Goal: Task Accomplishment & Management: Manage account settings

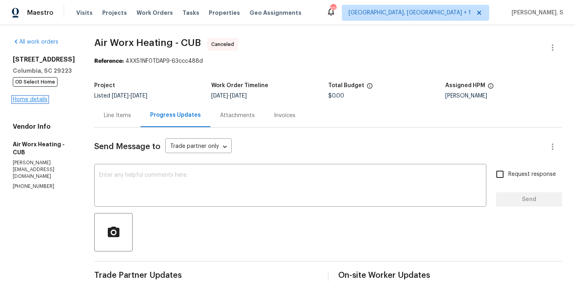
click at [23, 102] on link "Home details" at bounding box center [30, 100] width 35 height 6
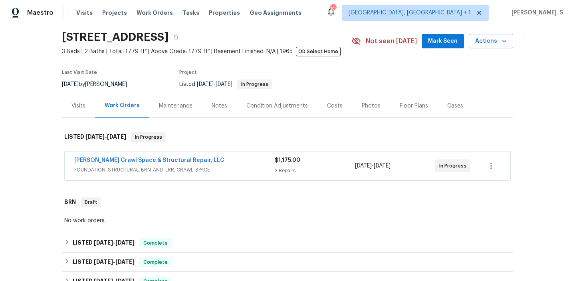
scroll to position [28, 0]
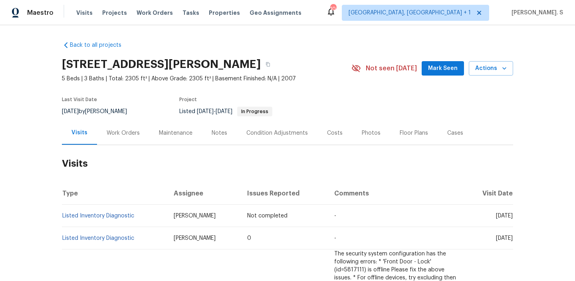
click at [126, 134] on div "Work Orders" at bounding box center [123, 133] width 33 height 8
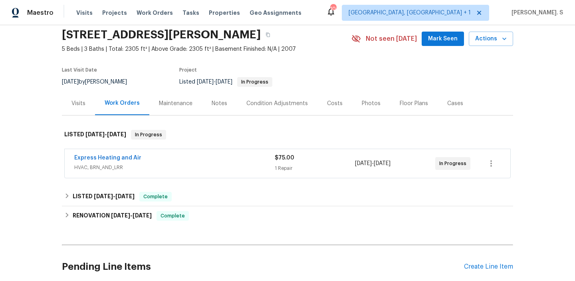
scroll to position [36, 0]
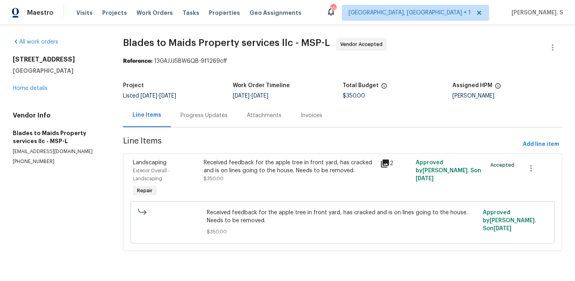
click at [219, 114] on div "Progress Updates" at bounding box center [204, 115] width 47 height 8
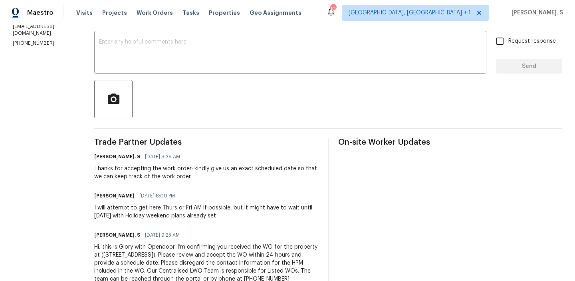
scroll to position [157, 0]
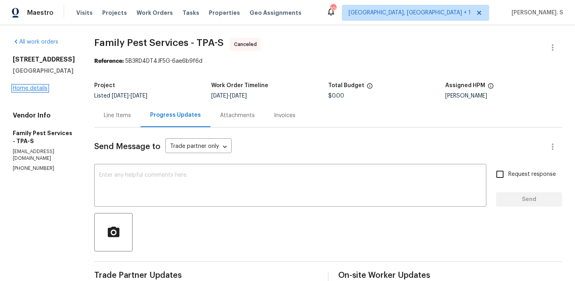
click at [36, 88] on link "Home details" at bounding box center [30, 88] width 35 height 6
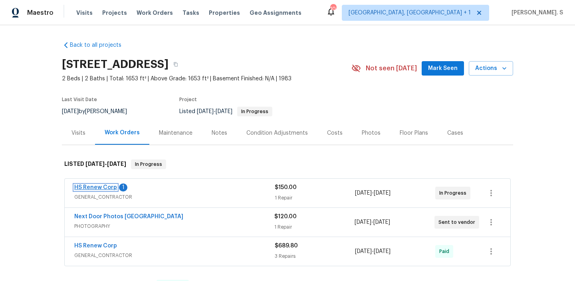
click at [106, 189] on link "HS Renew Corp" at bounding box center [95, 188] width 43 height 6
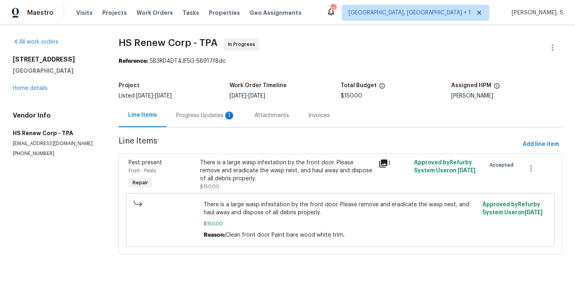
click at [225, 113] on div "1" at bounding box center [229, 115] width 8 height 8
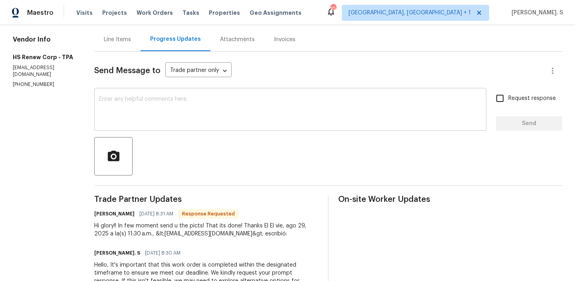
scroll to position [77, 0]
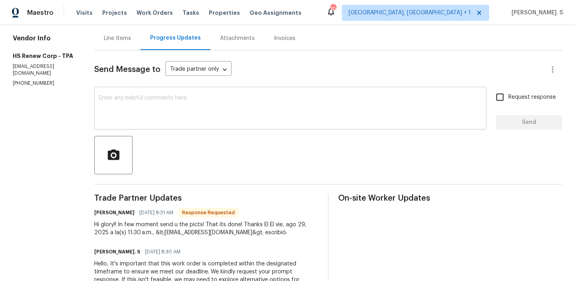
click at [218, 114] on textarea at bounding box center [290, 109] width 383 height 28
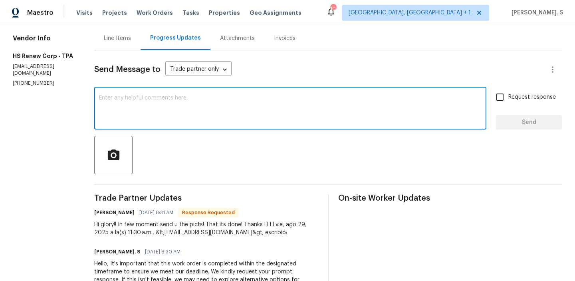
click at [218, 114] on textarea at bounding box center [290, 109] width 383 height 28
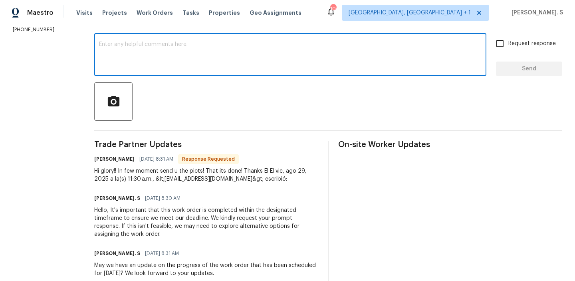
scroll to position [132, 0]
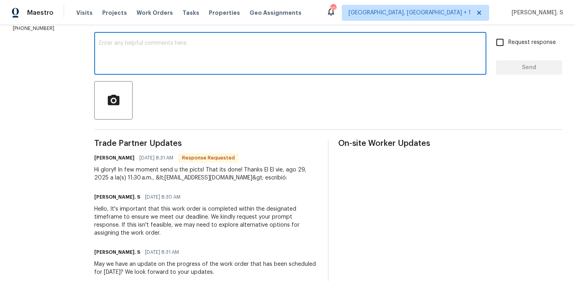
click at [120, 181] on div "Hi glory!! In few moment send u the picts! That its done! Thanks El El vie, ago…" at bounding box center [206, 174] width 224 height 16
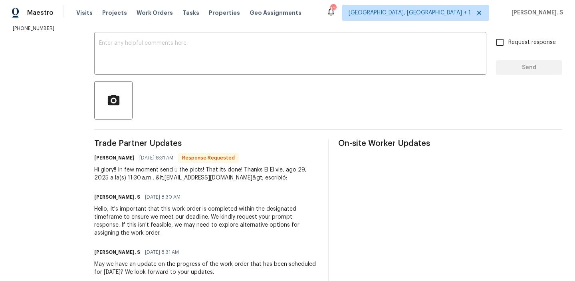
click at [120, 181] on div "Hi glory!! In few moment send u the picts! That its done! Thanks El El vie, ago…" at bounding box center [206, 174] width 224 height 16
click at [121, 167] on div "Hi glory!! In few moment send u the picts! That its done! Thanks El El vie, ago…" at bounding box center [206, 174] width 224 height 16
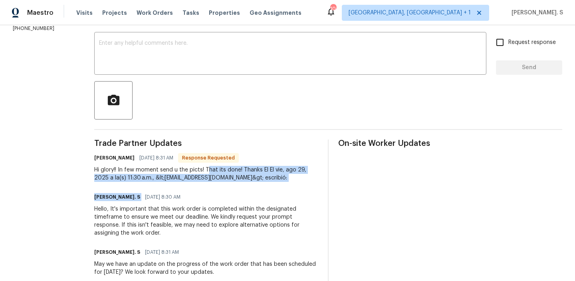
drag, startPoint x: 206, startPoint y: 171, endPoint x: 292, endPoint y: 189, distance: 87.4
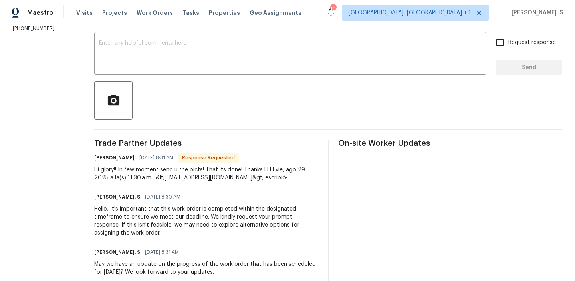
click at [168, 203] on div "Glory Joyce. S 08/29/2025 8:30 AM Hello, It's important that this work order is…" at bounding box center [206, 214] width 224 height 46
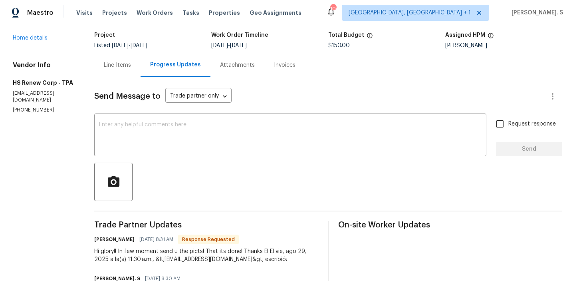
scroll to position [42, 0]
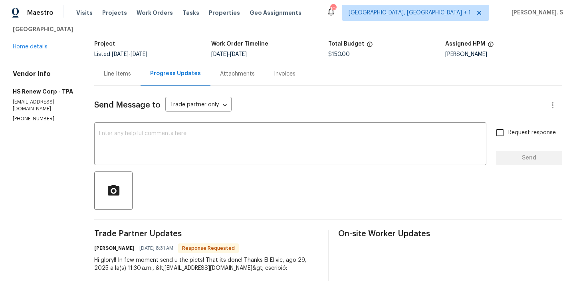
click at [111, 80] on div "Line Items" at bounding box center [117, 74] width 46 height 24
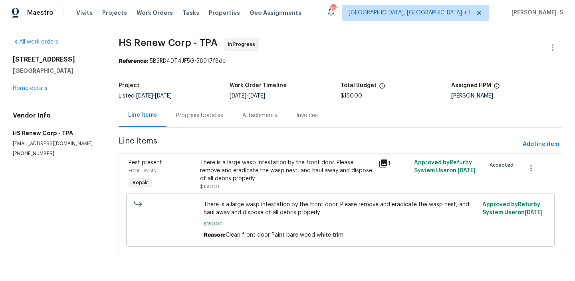
click at [256, 161] on div "There is a large wasp infestation by the front door. Please remove and eradicat…" at bounding box center [287, 171] width 174 height 24
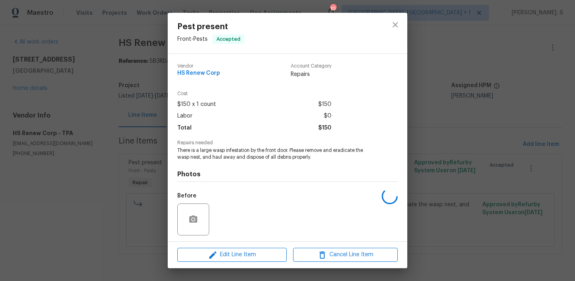
scroll to position [54, 0]
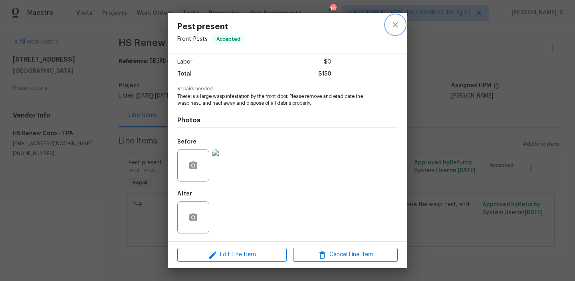
click at [388, 27] on button "close" at bounding box center [395, 24] width 19 height 19
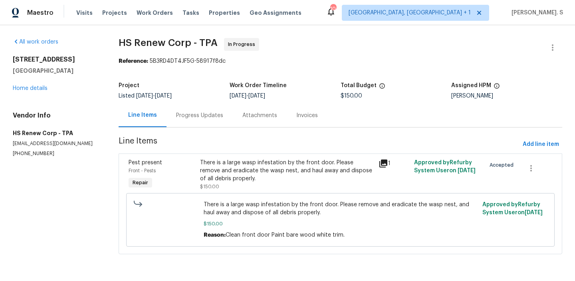
click at [177, 119] on div "Progress Updates" at bounding box center [199, 115] width 47 height 8
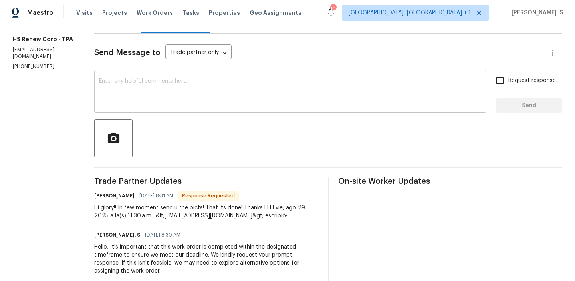
scroll to position [89, 0]
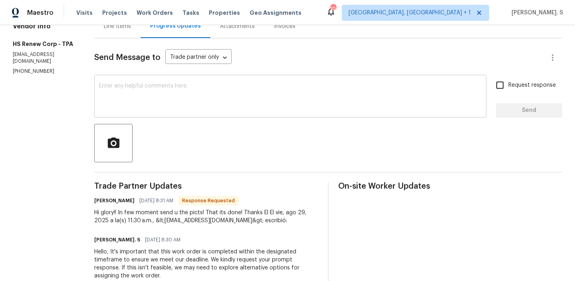
click at [125, 87] on textarea at bounding box center [290, 97] width 383 height 28
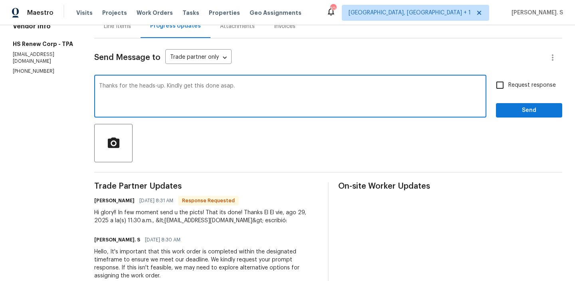
type textarea "Thanks for the heads-up. Kindly get this done asap."
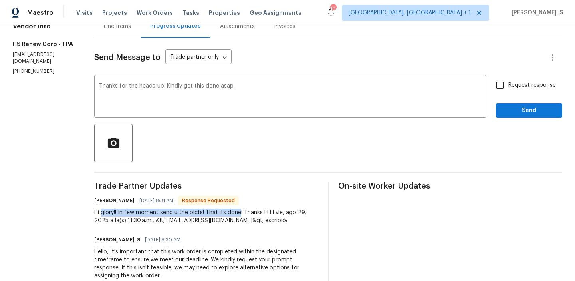
drag, startPoint x: 98, startPoint y: 213, endPoint x: 236, endPoint y: 211, distance: 138.6
click at [236, 211] on div "Hi glory!! In few moment send u the picts! That its done! Thanks El El vie, ago…" at bounding box center [206, 217] width 224 height 16
copy div "glory!! In few moment send u the picts! That its done"
click at [494, 92] on input "Request response" at bounding box center [500, 85] width 17 height 17
checkbox input "true"
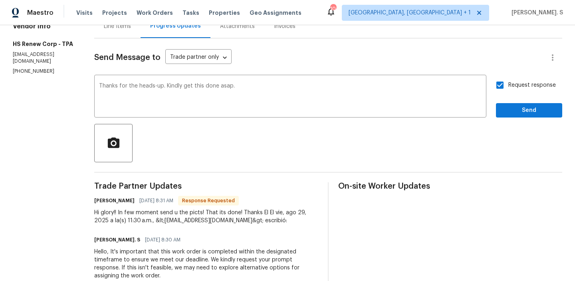
click at [510, 120] on div "Send Message to Trade partner only Trade partner only ​ Thanks for the heads-up…" at bounding box center [328, 281] width 468 height 486
click at [509, 107] on span "Send" at bounding box center [530, 110] width 54 height 10
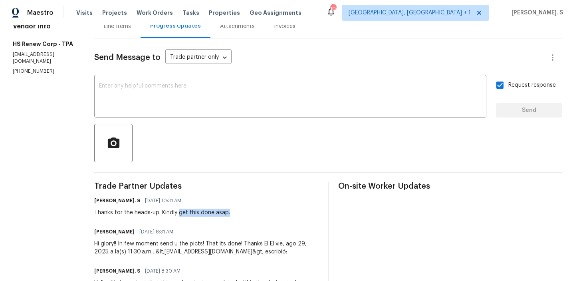
drag, startPoint x: 176, startPoint y: 212, endPoint x: 284, endPoint y: 213, distance: 108.3
click at [284, 212] on div "Glory Joyce. S 08/29/2025 10:31 AM Thanks for the heads-up. Kindly get this don…" at bounding box center [206, 206] width 224 height 22
copy div "get this done asap."
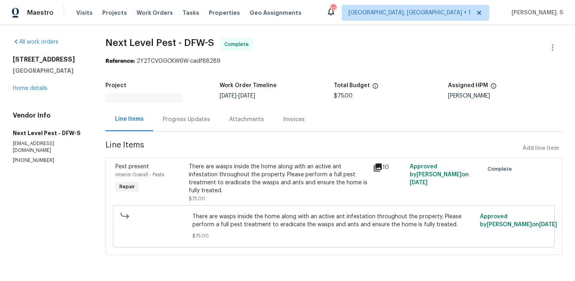
click at [43, 82] on div "1209 Sylvan Dr Garland, TX 75040 Home details" at bounding box center [50, 74] width 74 height 37
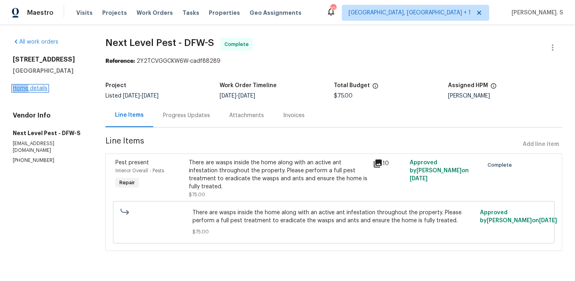
click at [40, 88] on link "Home details" at bounding box center [30, 88] width 35 height 6
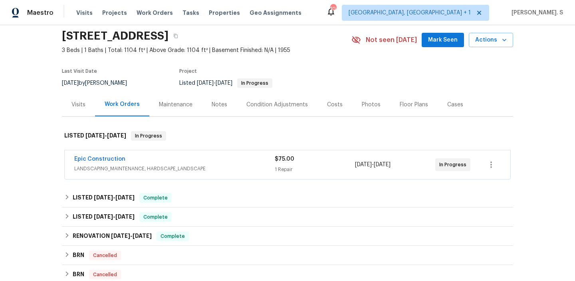
scroll to position [36, 0]
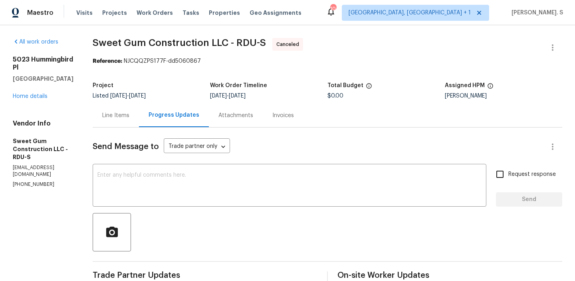
click at [31, 91] on div "[STREET_ADDRESS] Home details" at bounding box center [43, 78] width 61 height 45
click at [32, 93] on link "Home details" at bounding box center [30, 96] width 35 height 6
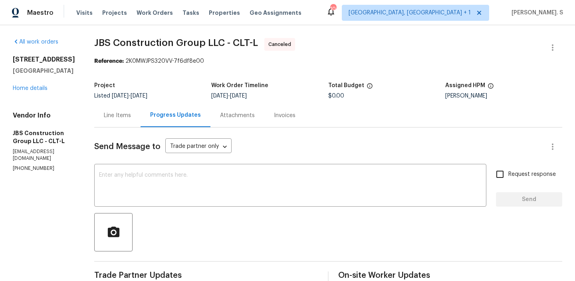
click at [38, 85] on div "18414 Victoria Bay Dr Cornelius, NC 28031 Home details" at bounding box center [44, 74] width 62 height 37
click at [32, 89] on link "Home details" at bounding box center [30, 88] width 35 height 6
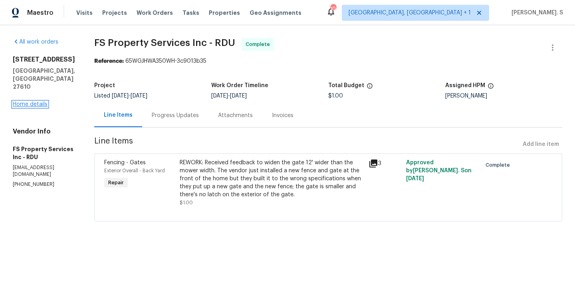
click at [42, 101] on link "Home details" at bounding box center [30, 104] width 35 height 6
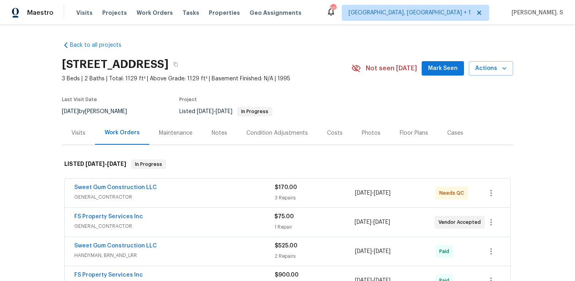
click at [146, 190] on span "Sweet Gum Construction LLC" at bounding box center [115, 187] width 83 height 8
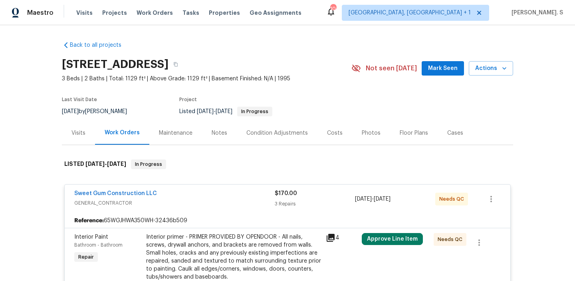
click at [131, 189] on span "Sweet Gum Construction LLC" at bounding box center [115, 193] width 83 height 8
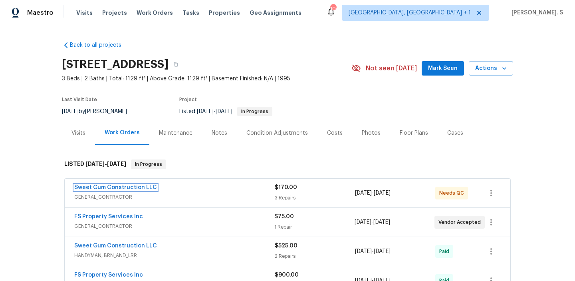
click at [131, 189] on link "Sweet Gum Construction LLC" at bounding box center [115, 188] width 83 height 6
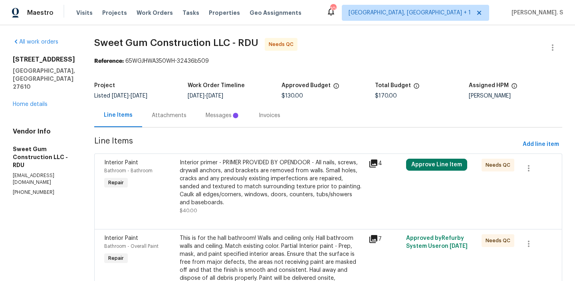
click at [228, 133] on section "Sweet Gum Construction LLC - RDU Needs QC Reference: 65WGJHWA350WH-32436b509 Pr…" at bounding box center [328, 212] width 468 height 349
click at [199, 119] on div "Progress Updates" at bounding box center [175, 115] width 47 height 8
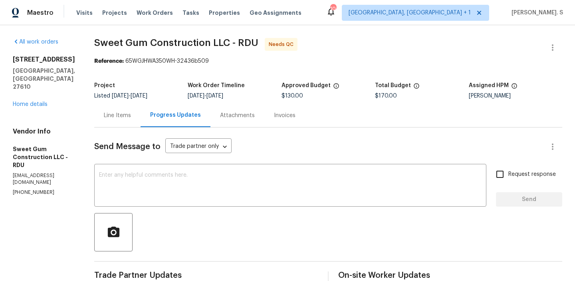
click at [33, 84] on div "1405 Cross Link Rd Raleigh, NC 27610 Home details" at bounding box center [44, 82] width 62 height 53
click at [33, 101] on link "Home details" at bounding box center [30, 104] width 35 height 6
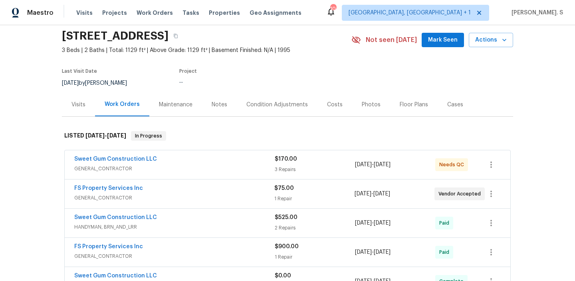
scroll to position [42, 0]
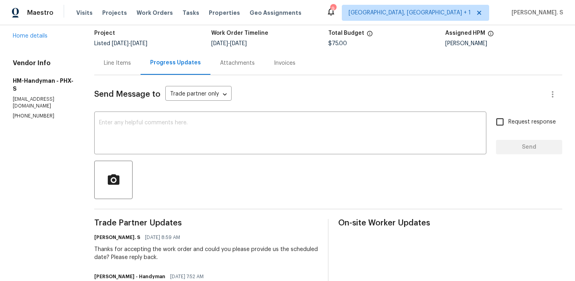
scroll to position [60, 0]
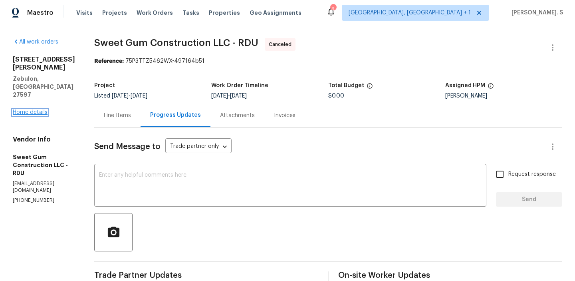
click at [32, 109] on link "Home details" at bounding box center [30, 112] width 35 height 6
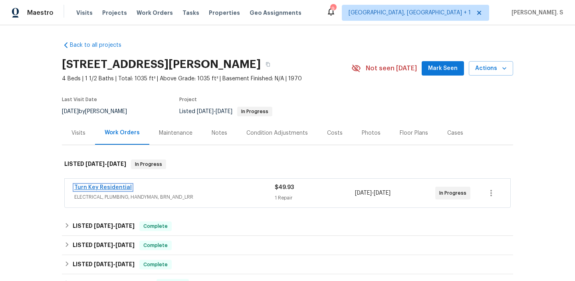
click at [119, 186] on link "Turn Key Residential" at bounding box center [103, 188] width 58 height 6
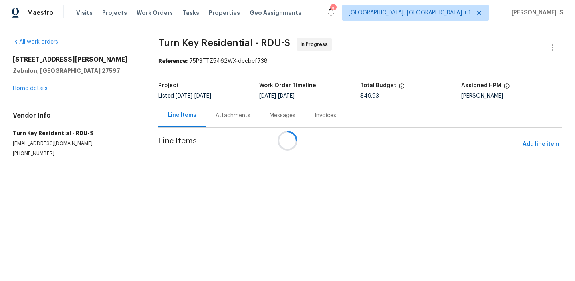
click at [240, 122] on div at bounding box center [287, 140] width 575 height 281
click at [240, 122] on div "Progress Updates" at bounding box center [239, 115] width 66 height 24
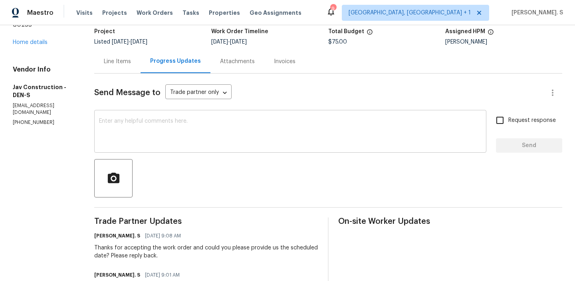
scroll to position [116, 0]
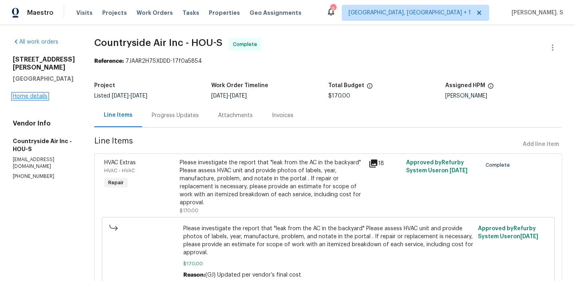
click at [34, 95] on link "Home details" at bounding box center [30, 96] width 35 height 6
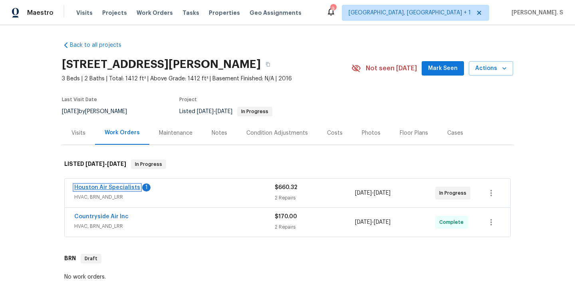
click at [104, 189] on link "Houston Air Specialists" at bounding box center [107, 188] width 66 height 6
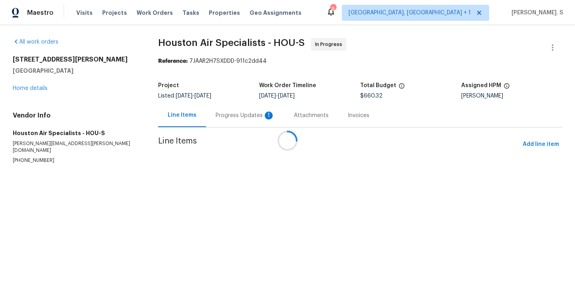
click at [221, 118] on div at bounding box center [287, 140] width 575 height 281
click at [221, 118] on div "Progress Updates 1" at bounding box center [245, 115] width 78 height 24
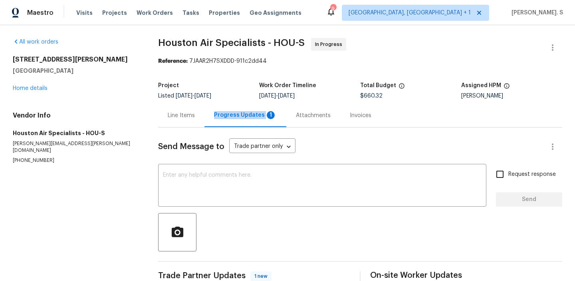
click at [221, 118] on div "Progress Updates 1" at bounding box center [245, 115] width 63 height 8
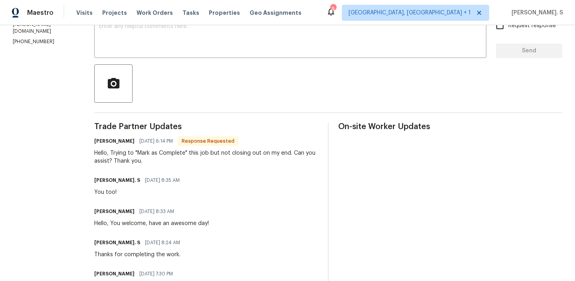
scroll to position [174, 0]
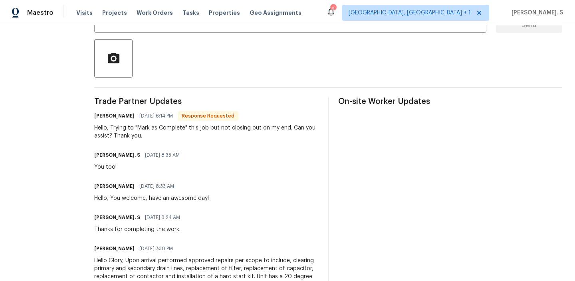
click at [199, 131] on div "Hello, Trying to "Mark as Complete" this job but not closing out on my end. Can…" at bounding box center [206, 132] width 224 height 16
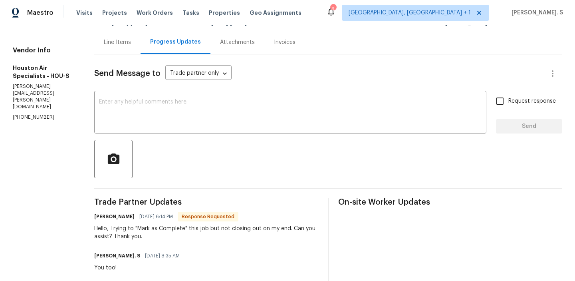
scroll to position [0, 0]
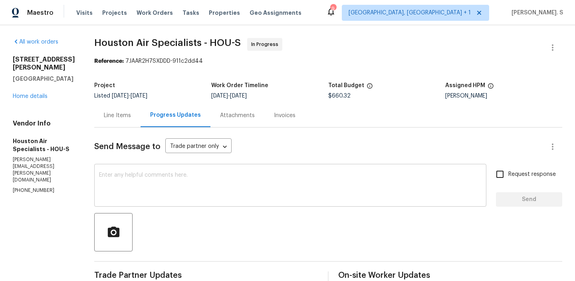
click at [386, 176] on textarea at bounding box center [290, 186] width 383 height 28
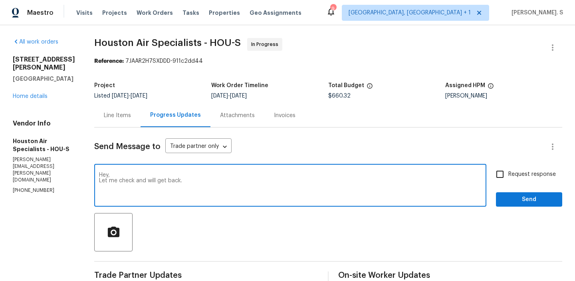
type textarea "Hey, Let me check and will get back."
click at [522, 180] on label "Request response" at bounding box center [524, 174] width 64 height 17
click at [509, 180] on input "Request response" at bounding box center [500, 174] width 17 height 17
checkbox input "true"
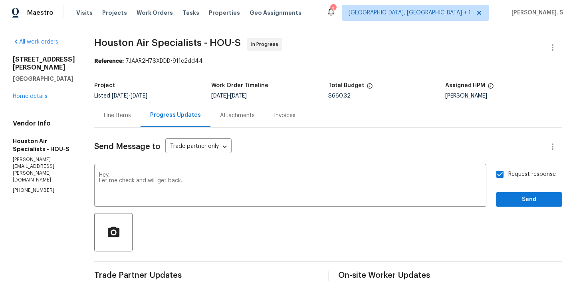
click at [517, 203] on span "Send" at bounding box center [530, 200] width 54 height 10
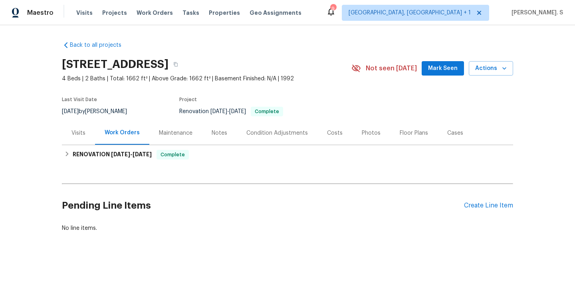
scroll to position [6, 0]
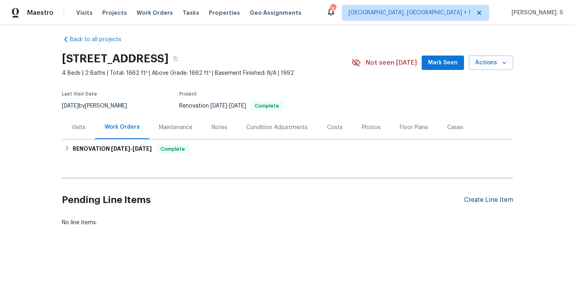
click at [479, 202] on div "Create Line Item" at bounding box center [488, 200] width 49 height 8
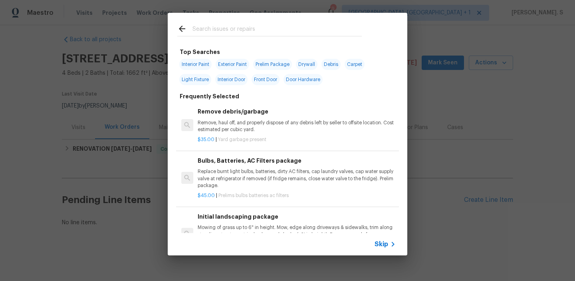
click at [276, 162] on h6 "Bulbs, Batteries, AC Filters package" at bounding box center [297, 160] width 198 height 9
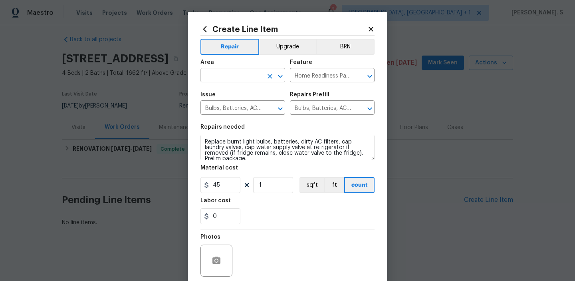
click at [280, 80] on icon "Open" at bounding box center [281, 77] width 10 height 10
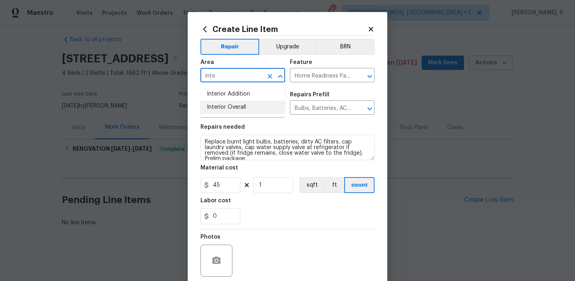
click at [270, 109] on li "Interior Overall" at bounding box center [243, 107] width 85 height 13
click at [374, 77] on icon "Open" at bounding box center [370, 77] width 10 height 10
type input "Interior Overall"
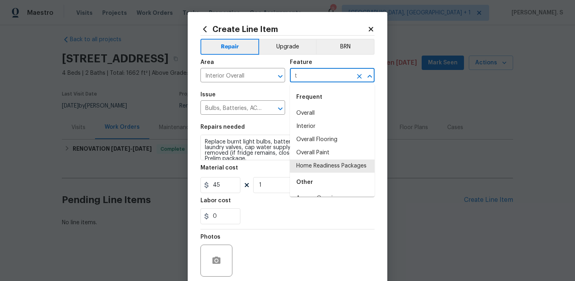
scroll to position [0, 0]
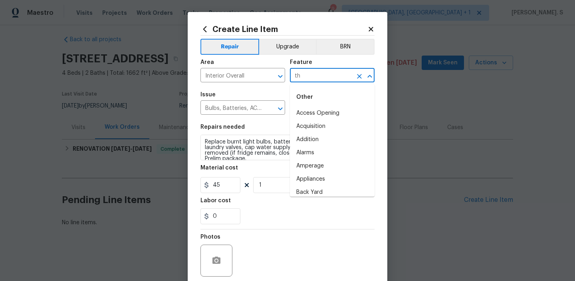
type input "t"
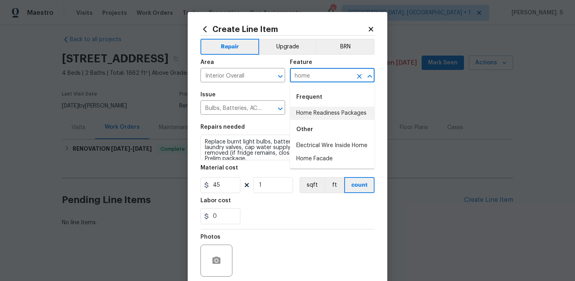
click at [349, 109] on li "Home Readiness Packages" at bounding box center [332, 113] width 85 height 13
type input "Home Readiness Packages"
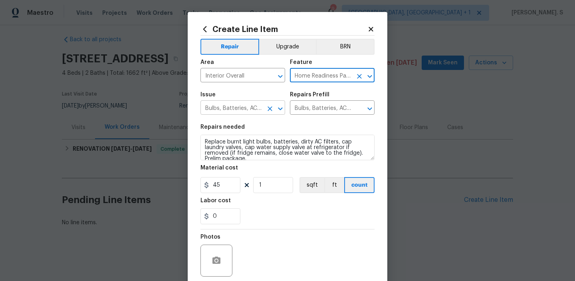
click at [282, 108] on icon "Open" at bounding box center [280, 108] width 4 height 3
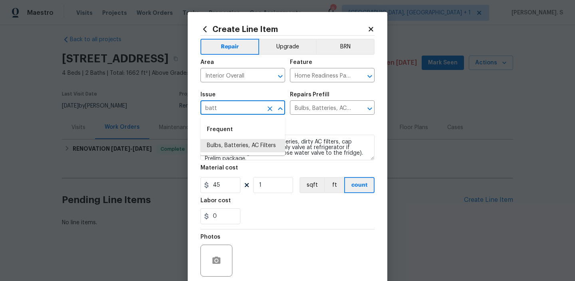
click at [246, 140] on li "Bulbs, Batteries, AC Filters" at bounding box center [243, 145] width 85 height 13
type input "Bulbs, Batteries, AC Filters"
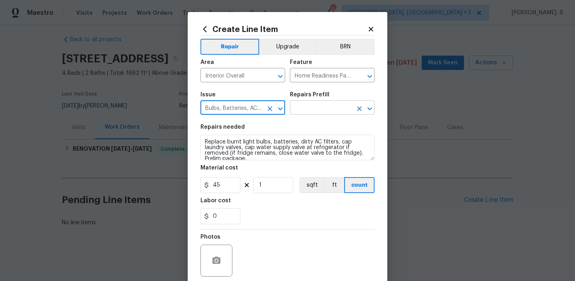
click at [374, 104] on icon "Open" at bounding box center [370, 109] width 10 height 10
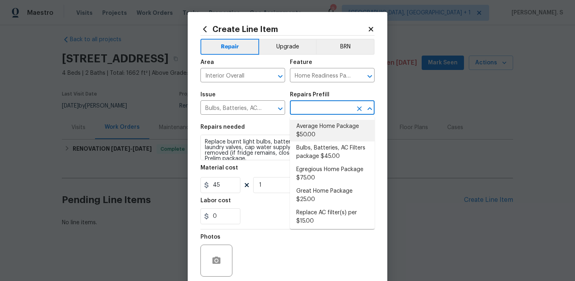
click at [354, 128] on li "Average Home Package $50.00" at bounding box center [332, 131] width 85 height 22
type input "Average Home Package $50.00"
type textarea "1. Replace all missing and/or damaged door stops and strike plates. 2. Remove a…"
type input "50"
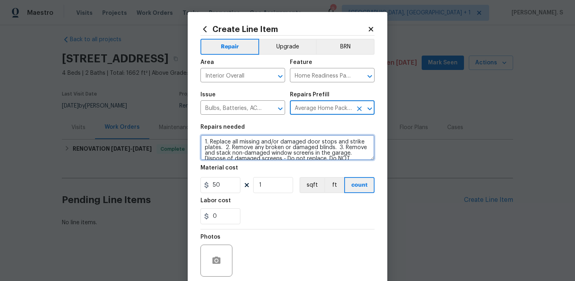
click at [296, 156] on textarea "1. Replace all missing and/or damaged door stops and strike plates. 2. Remove a…" at bounding box center [288, 148] width 174 height 26
paste textarea "The thermostat is not working. Please inspect the thermostat and determine the …"
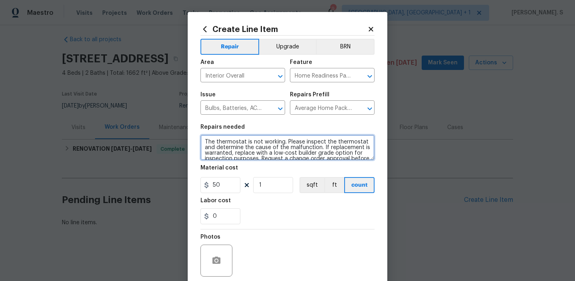
scroll to position [7, 0]
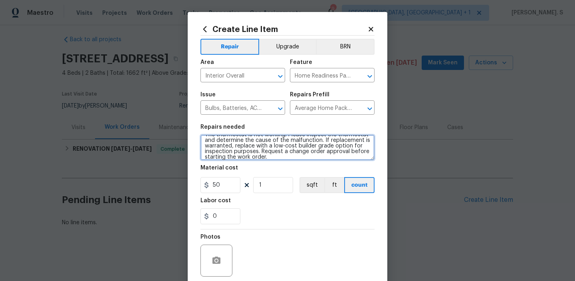
type textarea "The thermostat is not working. Please inspect the thermostat and determine the …"
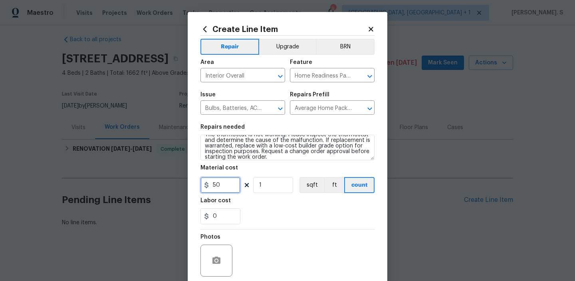
click at [220, 191] on input "50" at bounding box center [221, 185] width 40 height 16
type input "75"
click at [225, 254] on div at bounding box center [217, 260] width 32 height 32
click at [218, 260] on icon "button" at bounding box center [217, 259] width 8 height 7
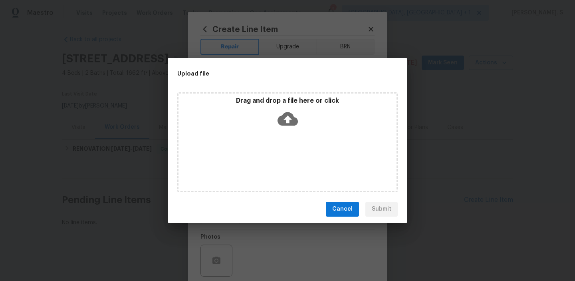
click at [288, 119] on icon at bounding box center [288, 119] width 20 height 20
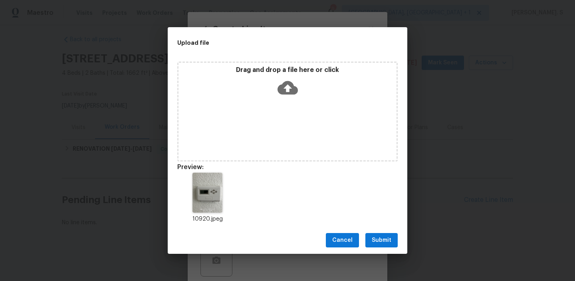
click at [377, 238] on span "Submit" at bounding box center [382, 240] width 20 height 10
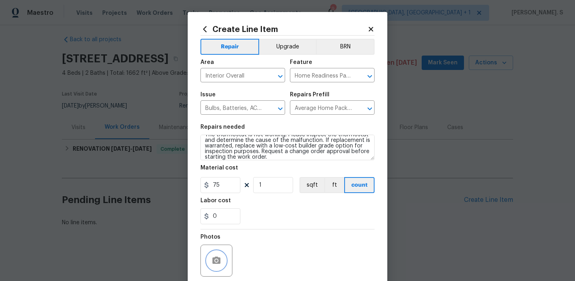
scroll to position [64, 0]
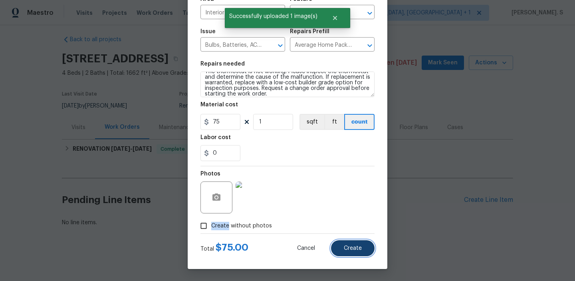
click at [349, 243] on button "Create" at bounding box center [353, 248] width 44 height 16
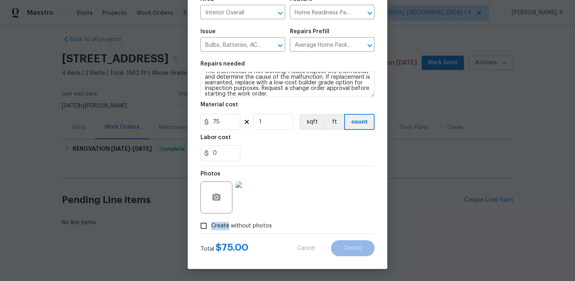
type input "0"
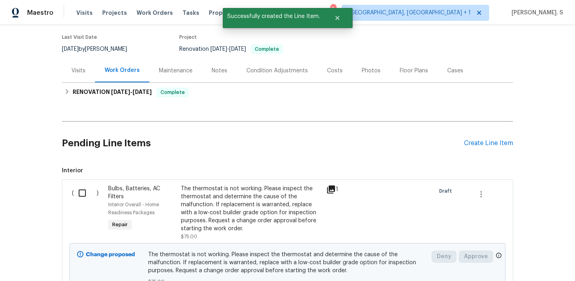
scroll to position [123, 0]
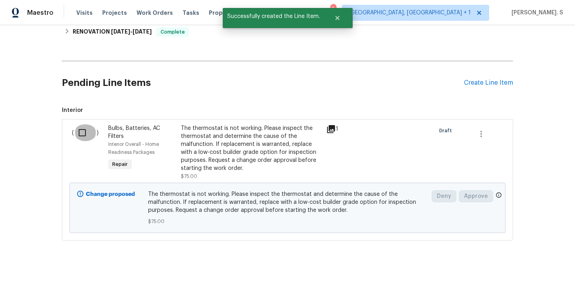
click at [79, 137] on input "checkbox" at bounding box center [85, 132] width 23 height 17
checkbox input "true"
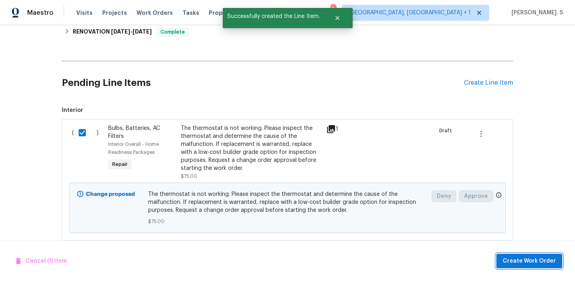
click at [522, 256] on span "Create Work Order" at bounding box center [529, 261] width 53 height 10
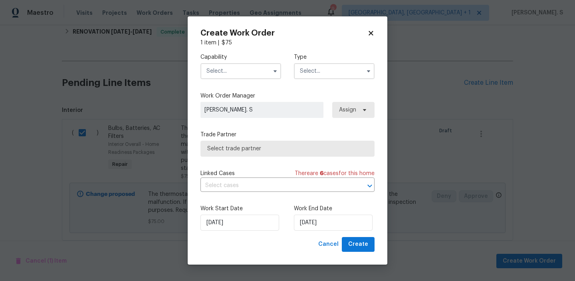
click at [238, 65] on input "text" at bounding box center [241, 71] width 81 height 16
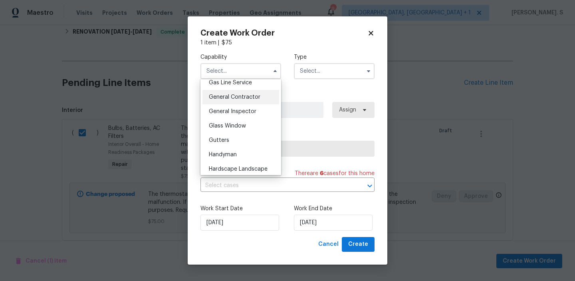
scroll to position [374, 0]
click at [228, 148] on div "Handyman" at bounding box center [241, 153] width 77 height 14
type input "Handyman"
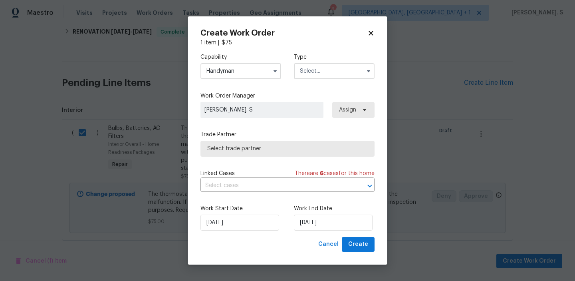
click at [314, 68] on input "text" at bounding box center [334, 71] width 81 height 16
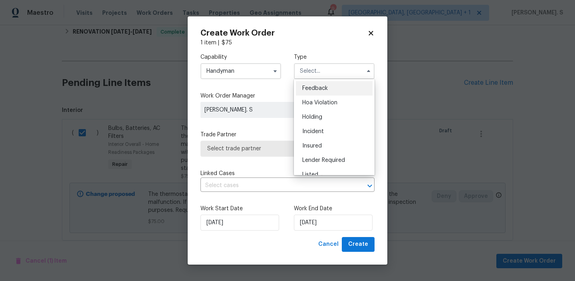
click at [320, 87] on span "Feedback" at bounding box center [315, 88] width 26 height 6
type input "Feedback"
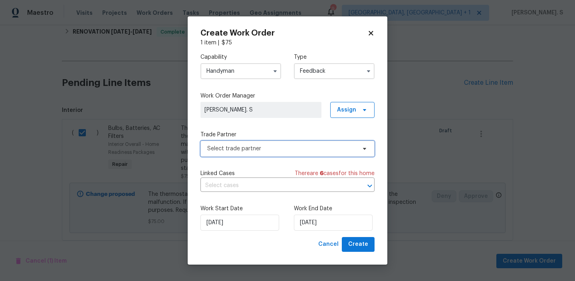
click at [278, 150] on span "Select trade partner" at bounding box center [281, 149] width 149 height 8
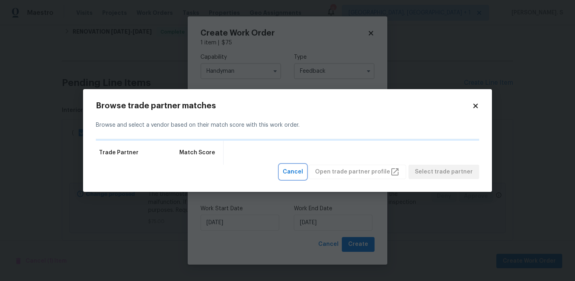
click at [303, 171] on span "Cancel" at bounding box center [293, 172] width 20 height 10
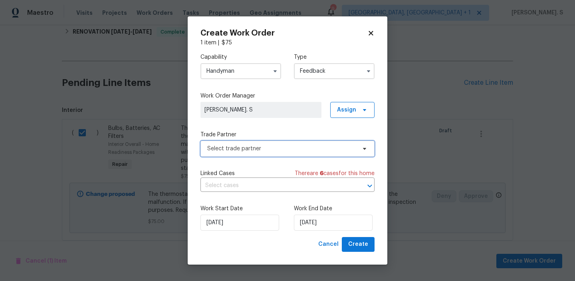
click at [291, 148] on span "Select trade partner" at bounding box center [281, 149] width 149 height 8
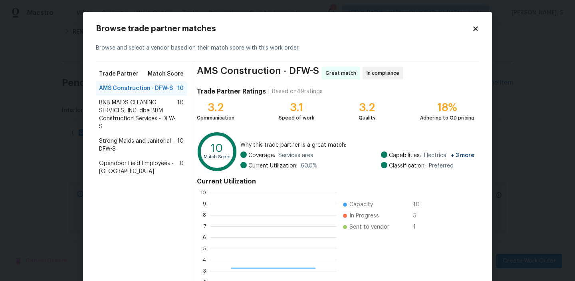
scroll to position [112, 127]
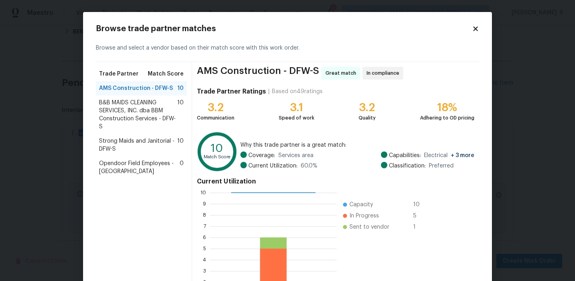
click at [481, 30] on div "Browse trade partner matches Browse and select a vendor based on their match sc…" at bounding box center [287, 176] width 409 height 329
click at [473, 29] on icon at bounding box center [475, 28] width 7 height 7
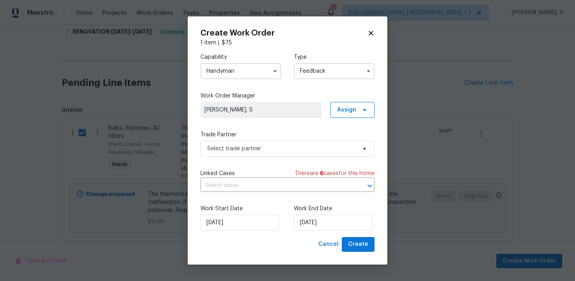
click at [233, 63] on div "Handyman" at bounding box center [241, 71] width 81 height 16
click at [233, 69] on input "Handyman" at bounding box center [241, 71] width 81 height 16
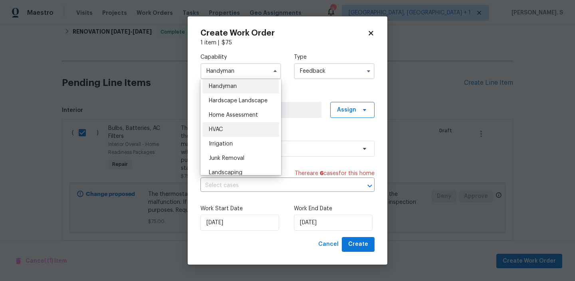
scroll to position [447, 0]
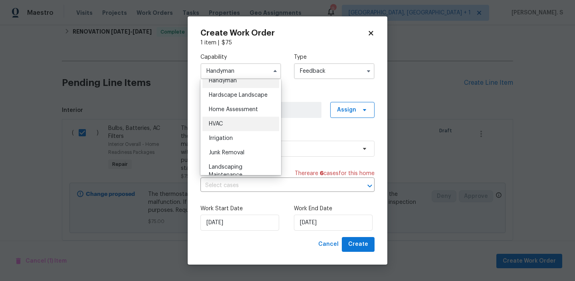
click at [232, 121] on div "HVAC" at bounding box center [241, 124] width 77 height 14
type input "HVAC"
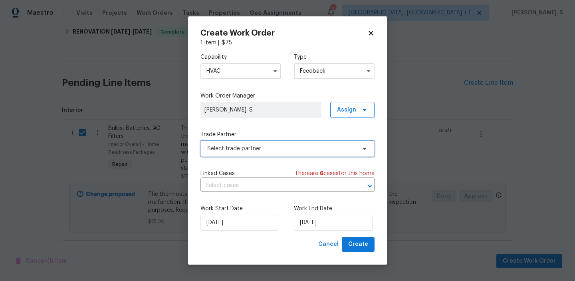
click at [244, 148] on span "Select trade partner" at bounding box center [281, 149] width 149 height 8
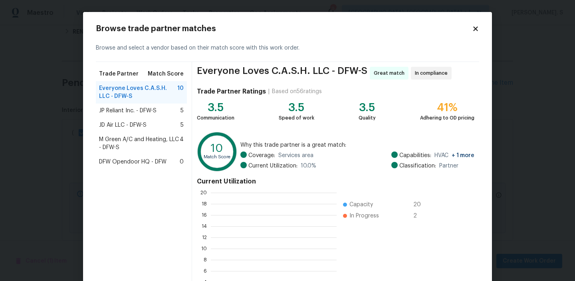
scroll to position [112, 126]
click at [165, 104] on div "JP Reliant Inc. - DFW-S 5" at bounding box center [141, 110] width 91 height 14
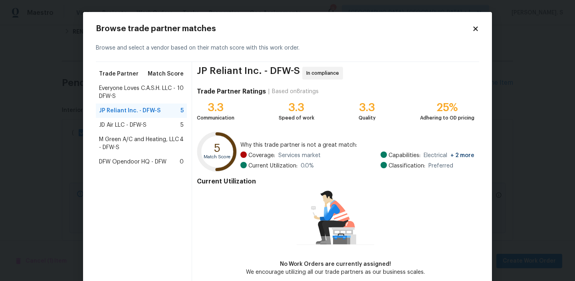
scroll to position [39, 0]
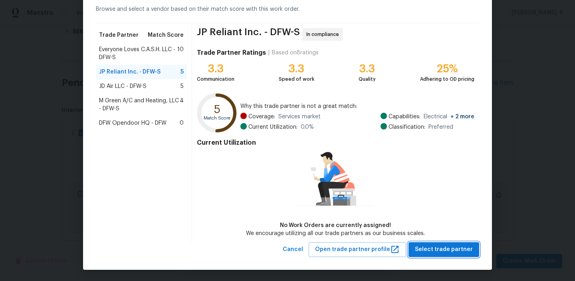
click at [426, 248] on span "Select trade partner" at bounding box center [444, 249] width 58 height 10
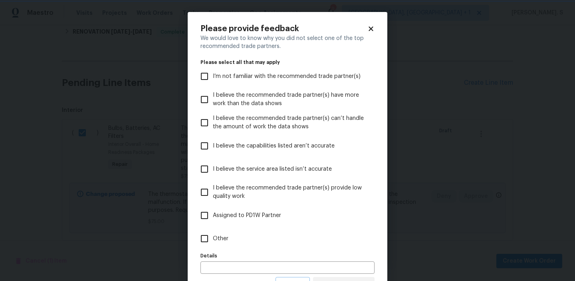
scroll to position [0, 0]
click at [252, 240] on label "Other" at bounding box center [282, 238] width 172 height 23
click at [213, 240] on input "Other" at bounding box center [204, 238] width 17 height 17
checkbox input "true"
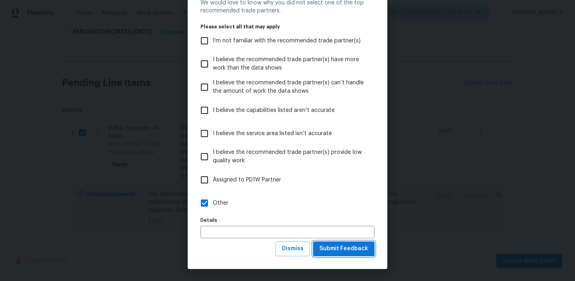
click at [344, 249] on span "Submit Feedback" at bounding box center [344, 249] width 49 height 10
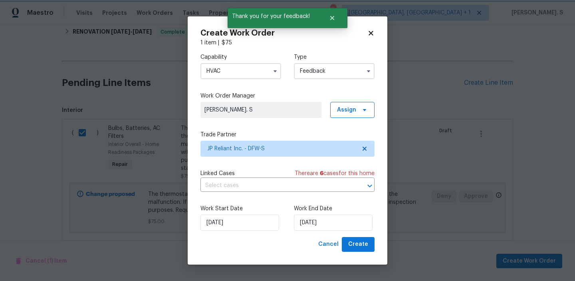
scroll to position [0, 0]
click at [257, 193] on div "Capability HVAC Type Feedback Work Order Manager Glory Joyce. S Assign Trade Pa…" at bounding box center [288, 142] width 174 height 190
click at [259, 187] on input "text" at bounding box center [277, 185] width 152 height 12
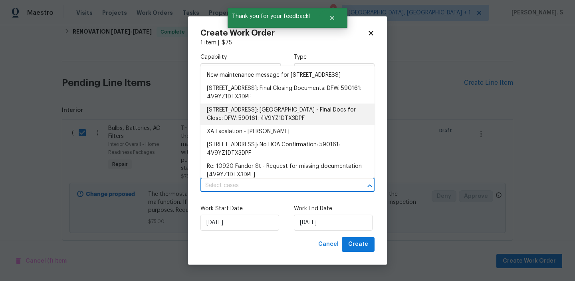
scroll to position [15, 0]
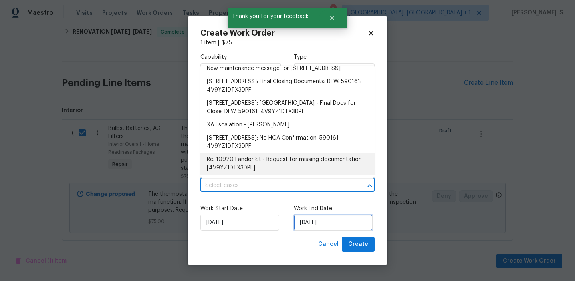
click at [325, 225] on input "[DATE]" at bounding box center [333, 223] width 79 height 16
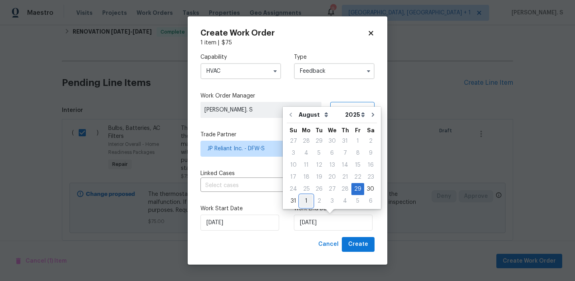
click at [303, 197] on div "1" at bounding box center [306, 200] width 13 height 11
type input "9/1/2025"
select select "8"
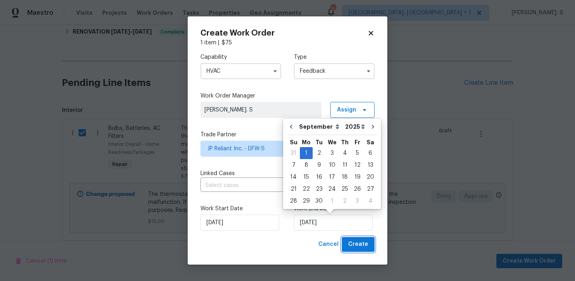
click at [367, 249] on span "Create" at bounding box center [358, 244] width 20 height 10
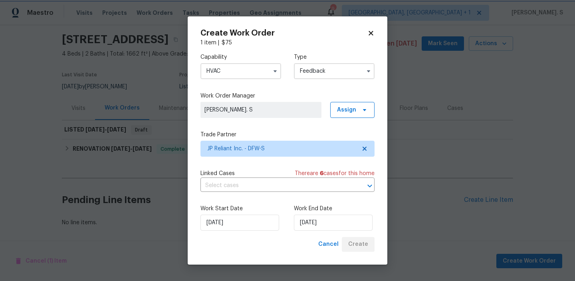
scroll to position [25, 0]
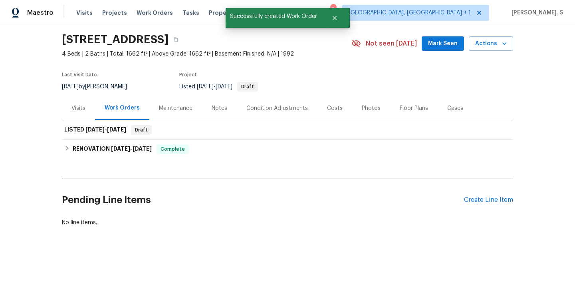
click at [81, 179] on div "Back to all projects 10920 Fandor St, Fort Worth, TX 76108 4 Beds | 2 Baths | T…" at bounding box center [287, 121] width 451 height 223
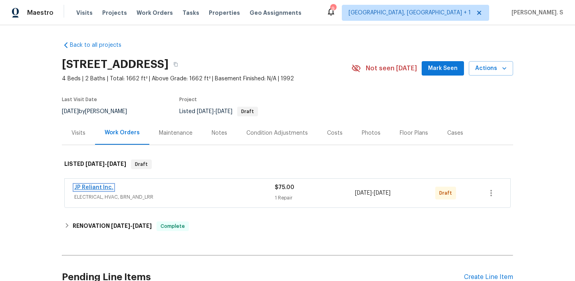
click at [103, 186] on link "JP Reliant Inc." at bounding box center [93, 188] width 39 height 6
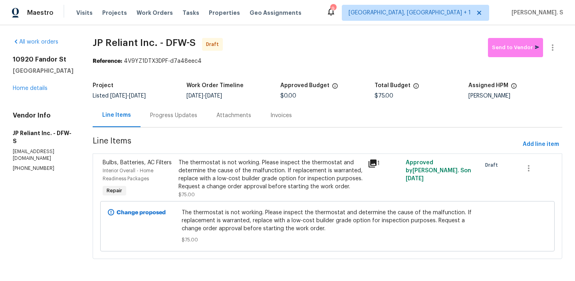
click at [195, 118] on div "Progress Updates" at bounding box center [173, 115] width 47 height 8
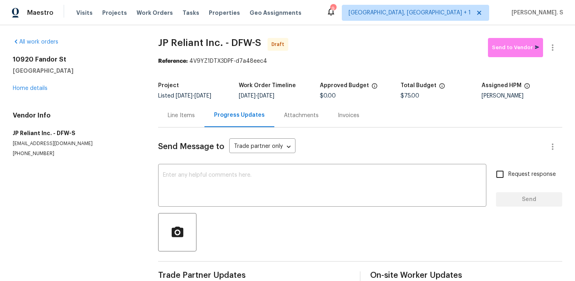
click at [246, 225] on div at bounding box center [360, 232] width 404 height 38
click at [252, 200] on textarea at bounding box center [322, 186] width 319 height 28
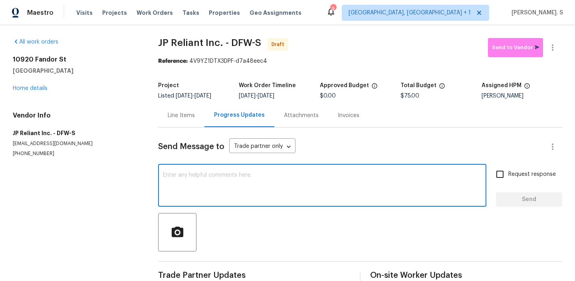
paste textarea "Hi, this is Glory with Opendoor. I’m confirming you received the WO for the pro…"
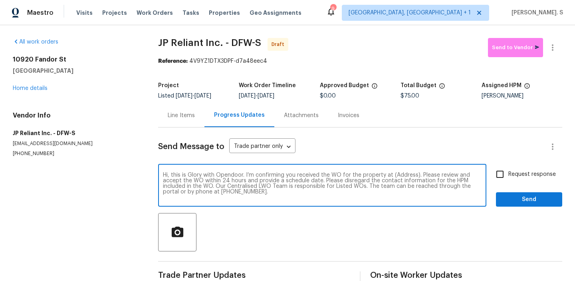
click at [402, 176] on textarea "Hi, this is Glory with Opendoor. I’m confirming you received the WO for the pro…" at bounding box center [322, 186] width 319 height 28
paste textarea "[STREET_ADDRESS]"
type textarea "Hi, this is Glory with Opendoor. I’m confirming you received the WO for the pro…"
click at [551, 39] on button "button" at bounding box center [552, 47] width 19 height 19
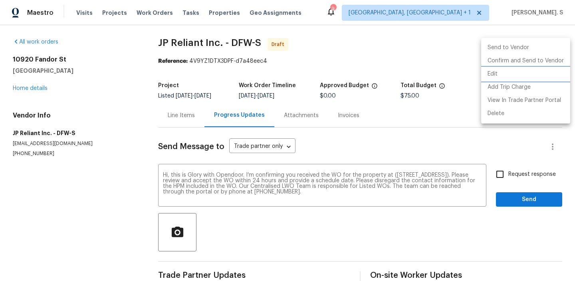
click at [524, 70] on li "Edit" at bounding box center [525, 74] width 89 height 13
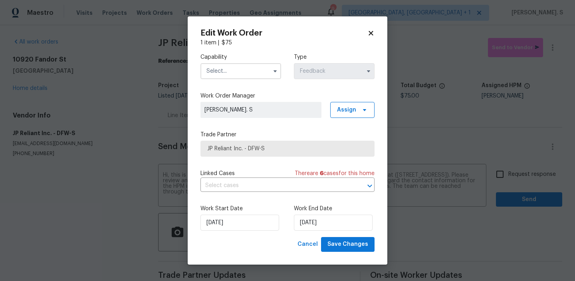
click at [227, 65] on input "text" at bounding box center [241, 71] width 81 height 16
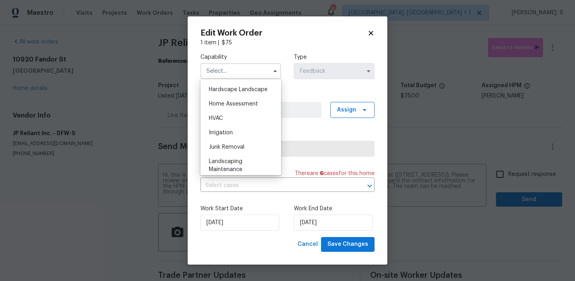
scroll to position [458, 0]
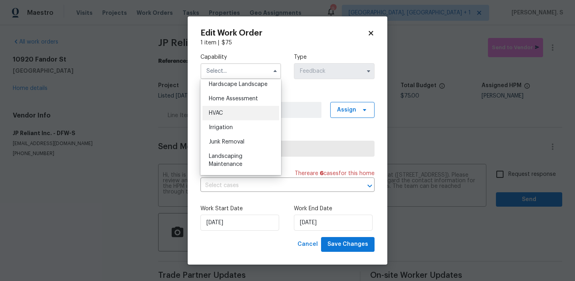
click at [229, 115] on div "HVAC" at bounding box center [241, 113] width 77 height 14
type input "HVAC"
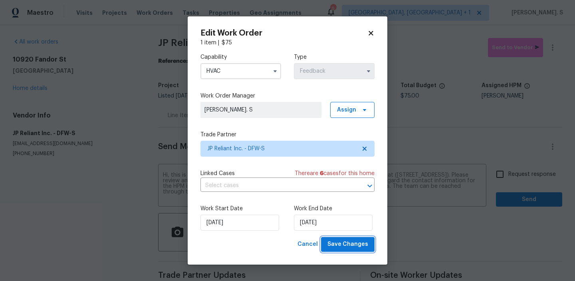
click at [342, 248] on span "Save Changes" at bounding box center [348, 244] width 41 height 10
click at [528, 181] on body "Maestro Visits Projects Work Orders Tasks Properties Geo Assignments 9 Albuquer…" at bounding box center [287, 140] width 575 height 281
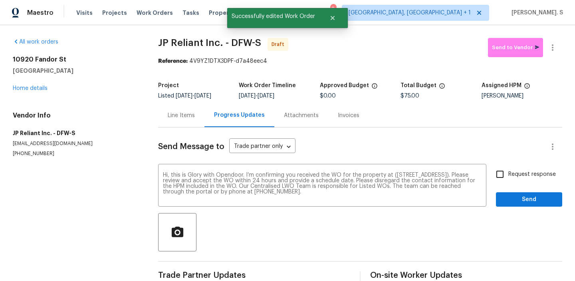
click at [495, 168] on input "Request response" at bounding box center [500, 174] width 17 height 17
checkbox input "true"
click at [506, 194] on button "Send" at bounding box center [529, 199] width 66 height 15
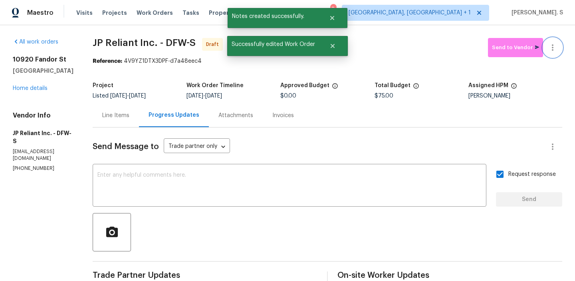
click at [552, 42] on button "button" at bounding box center [552, 47] width 19 height 19
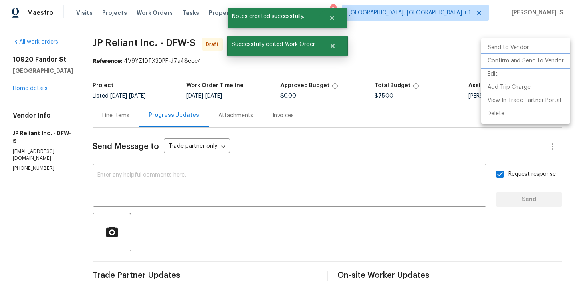
click at [534, 60] on li "Confirm and Send to Vendor" at bounding box center [525, 60] width 89 height 13
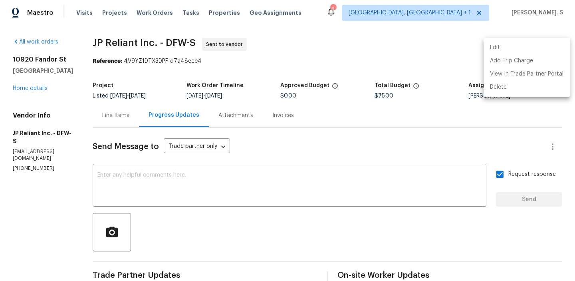
click at [168, 42] on div at bounding box center [287, 140] width 575 height 281
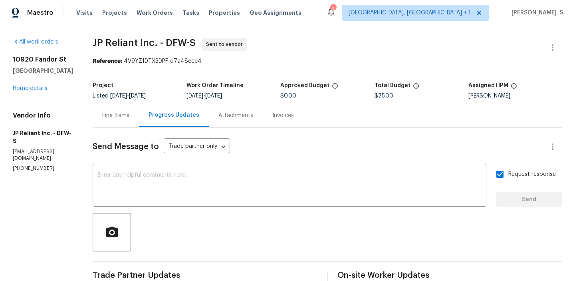
click at [168, 42] on div "Edit Add Trip Charge View In Trade Partner Portal Delete" at bounding box center [287, 140] width 575 height 281
click at [168, 42] on span "JP Reliant Inc. - DFW-S" at bounding box center [144, 43] width 103 height 10
copy span "JP Reliant Inc. - DFW-S"
drag, startPoint x: 131, startPoint y: 62, endPoint x: 272, endPoint y: 62, distance: 141.8
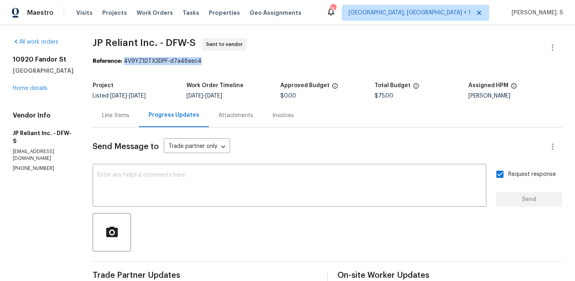
click at [272, 62] on div "Reference: 4V9YZ1DTX3DPF-d7a48eec4" at bounding box center [328, 61] width 470 height 8
copy div "4V9YZ1DTX3DPF-d7a48eec4"
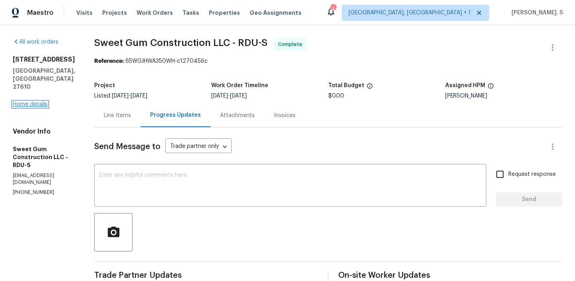
click at [30, 101] on link "Home details" at bounding box center [30, 104] width 35 height 6
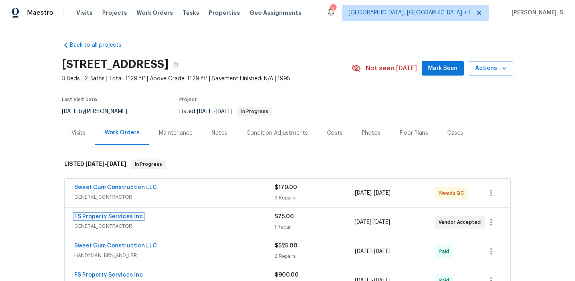
click at [120, 216] on link "FS Property Services Inc" at bounding box center [108, 217] width 69 height 6
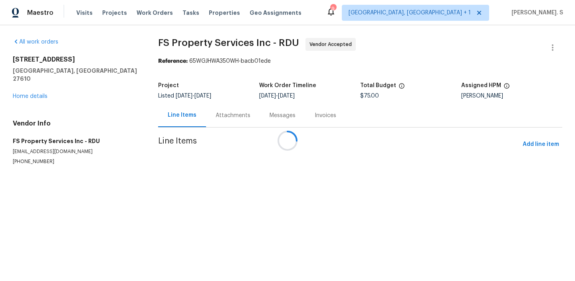
click at [231, 116] on div at bounding box center [287, 140] width 575 height 281
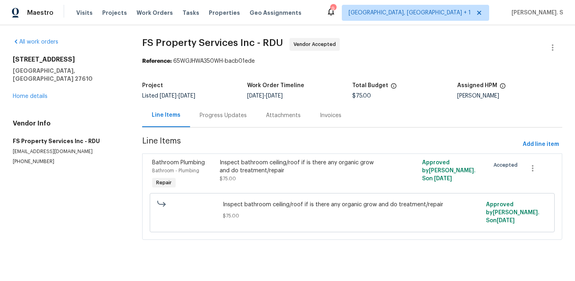
click at [231, 116] on div "Progress Updates" at bounding box center [223, 115] width 47 height 8
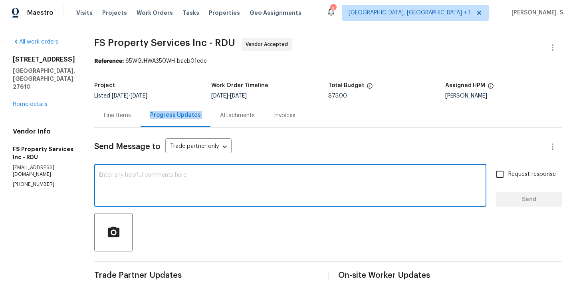
click at [225, 195] on textarea at bounding box center [290, 186] width 383 height 28
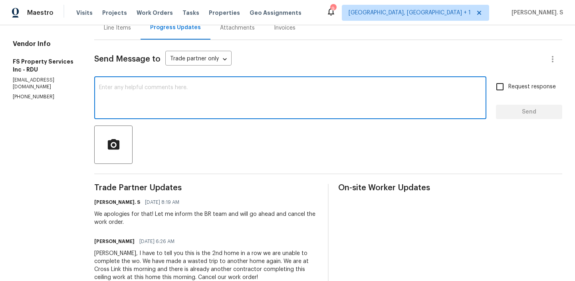
scroll to position [56, 0]
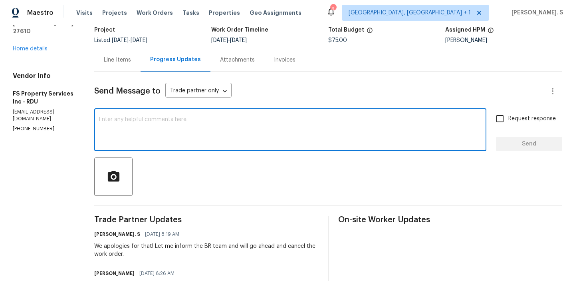
click at [167, 116] on div "x ​" at bounding box center [290, 130] width 392 height 41
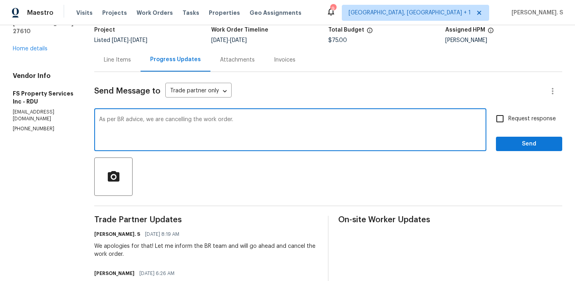
type textarea "As per BR advice, we are cancelling the work order."
click at [167, 116] on div "As per BR advice, we are cancelling the work order. x ​" at bounding box center [290, 130] width 392 height 41
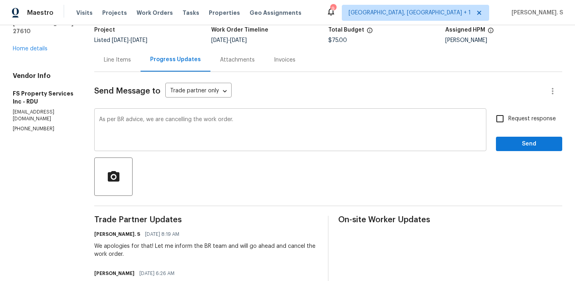
click at [167, 116] on div "As per BR advice, we are cancelling the work order. x ​" at bounding box center [290, 130] width 392 height 41
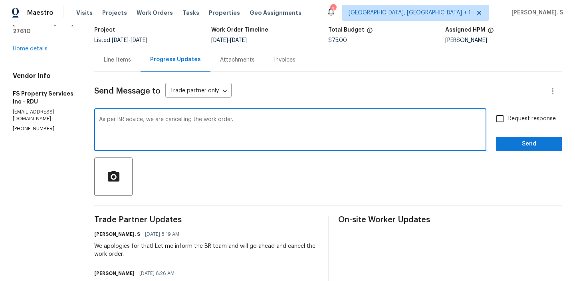
click at [167, 116] on div "As per BR advice, we are cancelling the work order. x ​" at bounding box center [290, 130] width 392 height 41
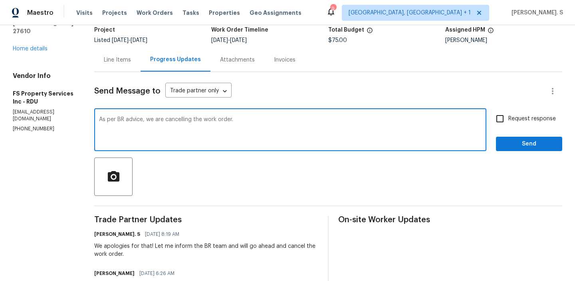
click at [167, 116] on div "As per BR advice, we are cancelling the work order. x ​" at bounding box center [290, 130] width 392 height 41
click at [175, 123] on textarea "As per BR advice, we are cancelling the work order." at bounding box center [290, 131] width 383 height 28
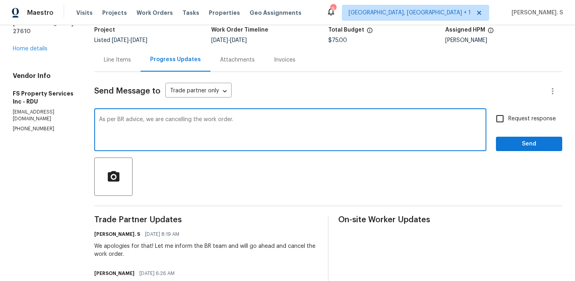
click at [175, 123] on textarea "As per BR advice, we are cancelling the work order." at bounding box center [290, 131] width 383 height 28
click at [549, 122] on span "Request response" at bounding box center [533, 119] width 48 height 8
click at [509, 122] on input "Request response" at bounding box center [500, 118] width 17 height 17
checkbox input "true"
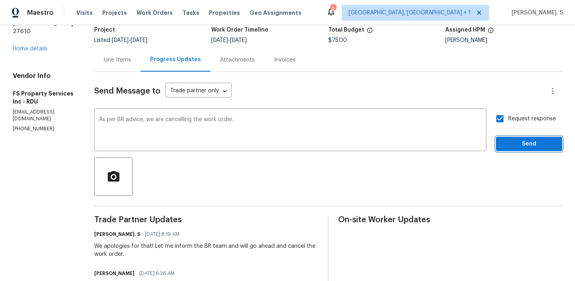
click at [527, 146] on span "Send" at bounding box center [530, 144] width 54 height 10
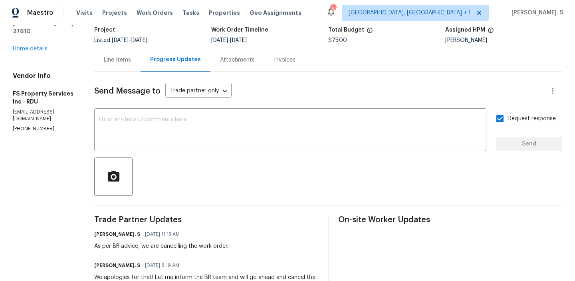
scroll to position [0, 0]
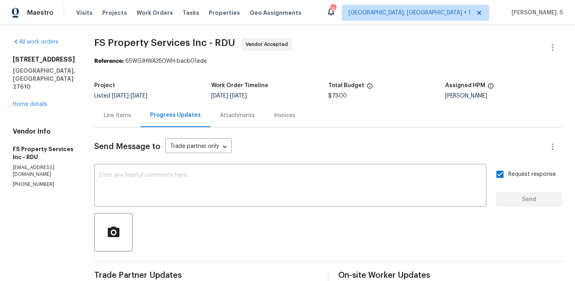
click at [123, 119] on div "Line Items" at bounding box center [117, 115] width 27 height 8
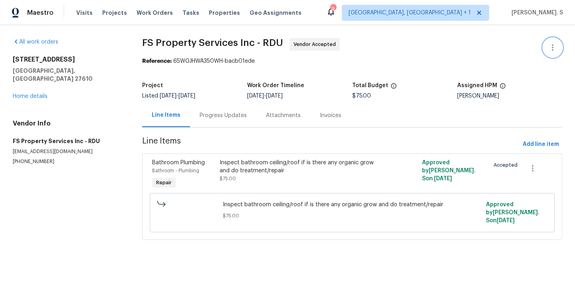
click at [558, 47] on button "button" at bounding box center [552, 47] width 19 height 19
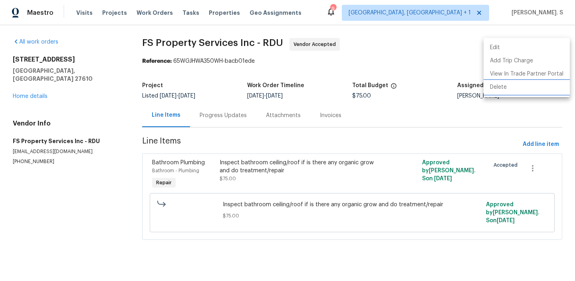
click at [529, 90] on li "Delete" at bounding box center [527, 87] width 86 height 13
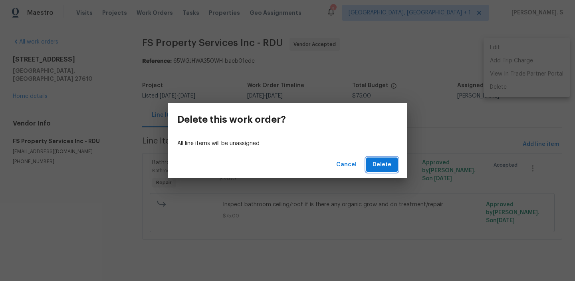
click at [391, 167] on span "Delete" at bounding box center [382, 165] width 19 height 10
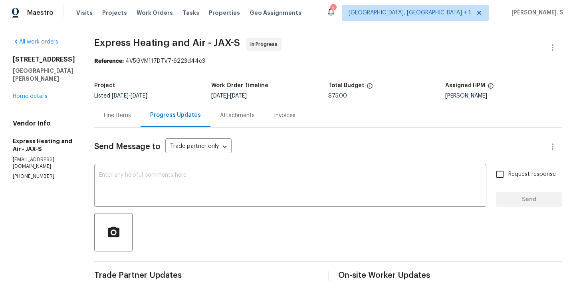
click at [137, 101] on div "Project Listed [DATE] - [DATE] Work Order Timeline [DATE] - [DATE] Total Budget…" at bounding box center [328, 91] width 468 height 26
click at [131, 115] on div "Line Items" at bounding box center [117, 115] width 27 height 8
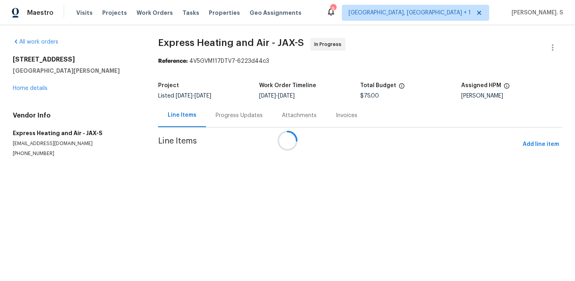
click at [251, 187] on div at bounding box center [287, 140] width 575 height 281
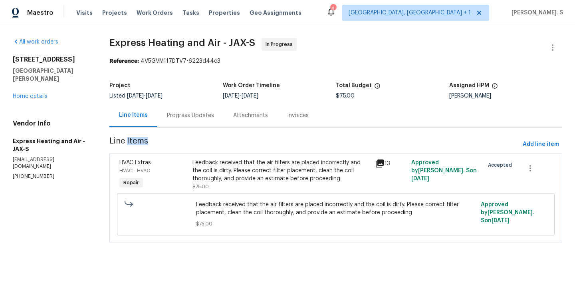
click at [251, 187] on div "Feedback received that the air filters are placed incorrectly and the coil is d…" at bounding box center [281, 175] width 177 height 32
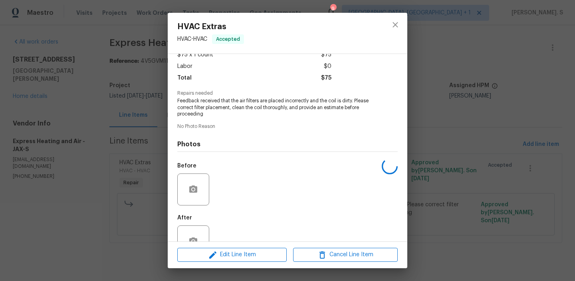
scroll to position [66, 0]
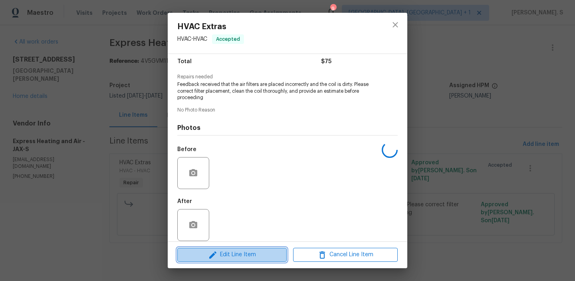
click at [252, 254] on span "Edit Line Item" at bounding box center [232, 255] width 105 height 10
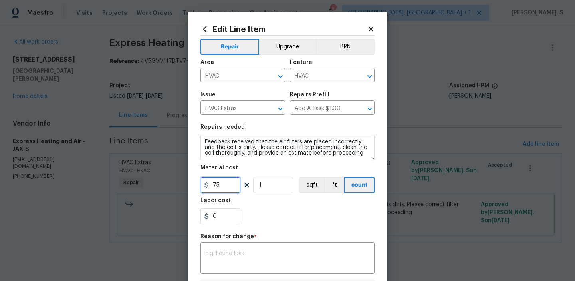
click at [226, 187] on input "75" at bounding box center [221, 185] width 40 height 16
type input "500"
click at [304, 260] on textarea at bounding box center [287, 258] width 165 height 17
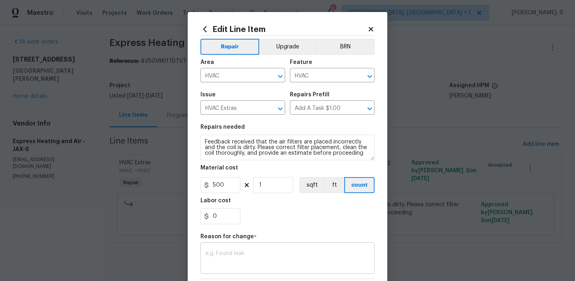
paste textarea "(GJ) Updated cost per BR team approval."
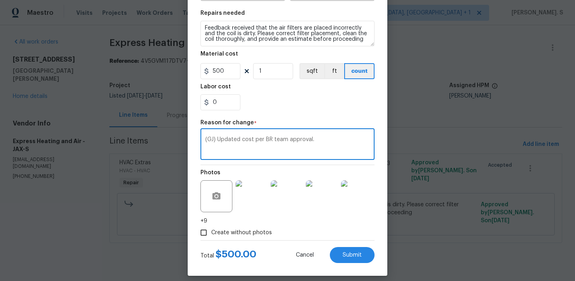
scroll to position [121, 0]
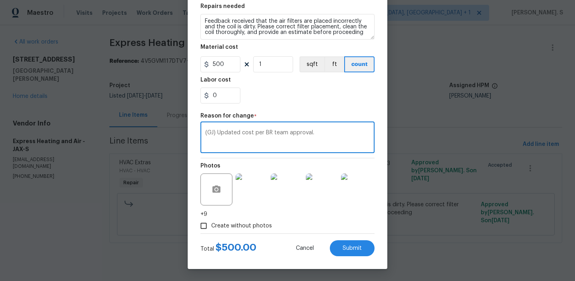
type textarea "(GJ) Updated cost per BR team approval."
click at [343, 256] on div "Edit Line Item Repair Upgrade BRN Area HVAC ​ Feature HVAC ​ Issue HVAC Extras …" at bounding box center [288, 79] width 200 height 377
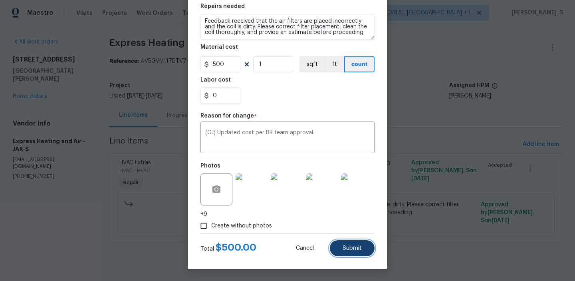
click at [364, 250] on button "Submit" at bounding box center [352, 248] width 45 height 16
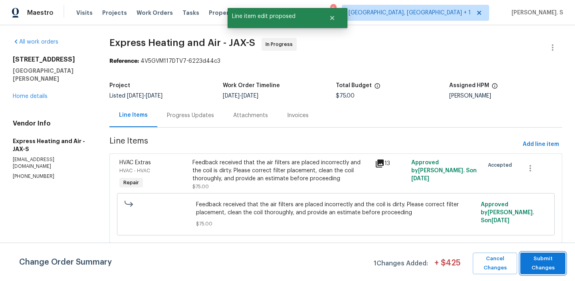
click at [551, 265] on span "Submit Changes" at bounding box center [543, 263] width 37 height 18
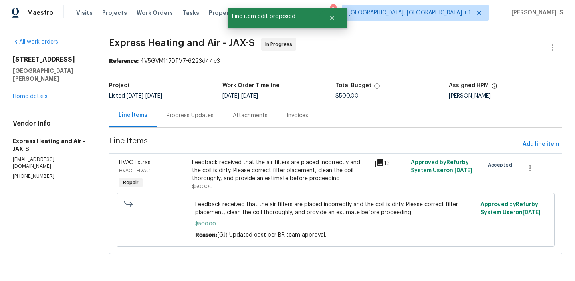
click at [194, 112] on div "Progress Updates" at bounding box center [190, 115] width 47 height 8
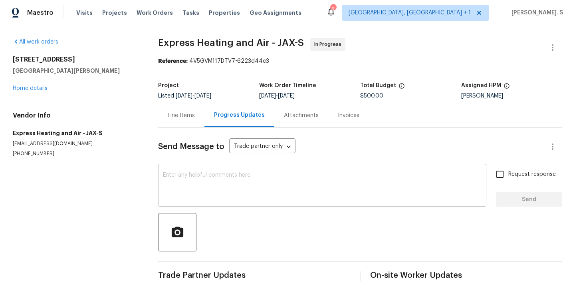
click at [197, 169] on div "x ​" at bounding box center [322, 186] width 328 height 41
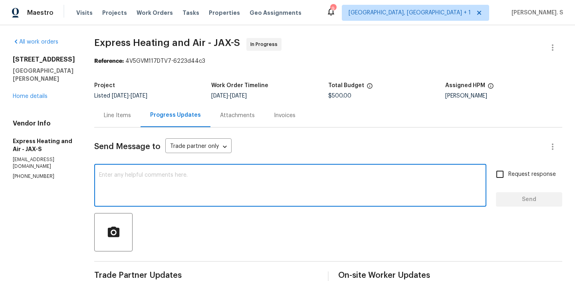
paste textarea "(GJ) Updated cost per BR team approval."
type textarea "(GJ) Updated cost per BR team approval."
click at [99, 175] on div "x ​" at bounding box center [290, 186] width 392 height 41
paste textarea "The BR team has approved the cost, and it has been updated."
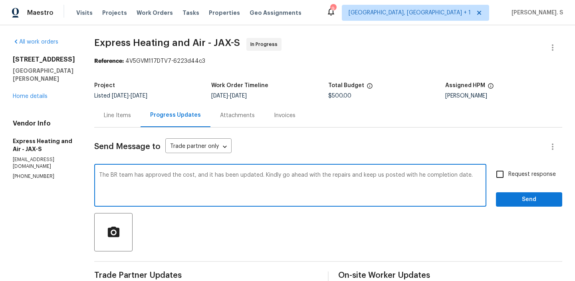
type textarea "The BR team has approved the cost, and it has been updated. Kindly go ahead wit…"
click at [99, 175] on div "The BR team has approved the cost, and it has been updated. Kindly go ahead wit…" at bounding box center [290, 186] width 392 height 41
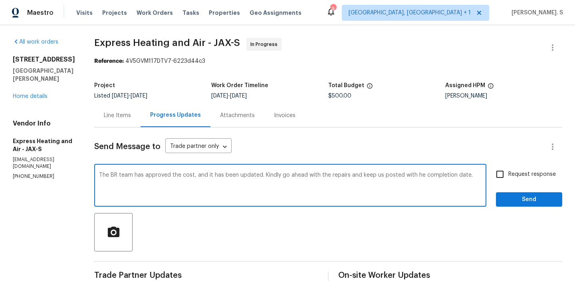
click at [172, 183] on textarea "The BR team has approved the cost, and it has been updated. Kindly go ahead wit…" at bounding box center [290, 186] width 383 height 28
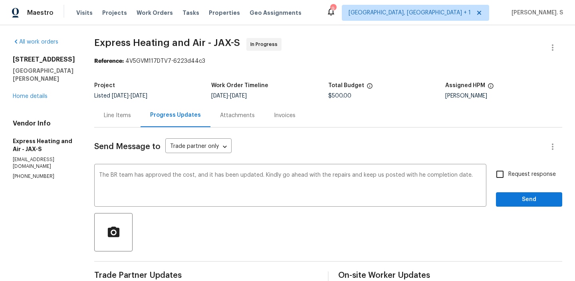
click at [524, 169] on label "Request response" at bounding box center [524, 174] width 64 height 17
click at [509, 169] on input "Request response" at bounding box center [500, 174] width 17 height 17
checkbox input "true"
click at [0, 0] on div "Replace with" at bounding box center [0, 0] width 0 height 0
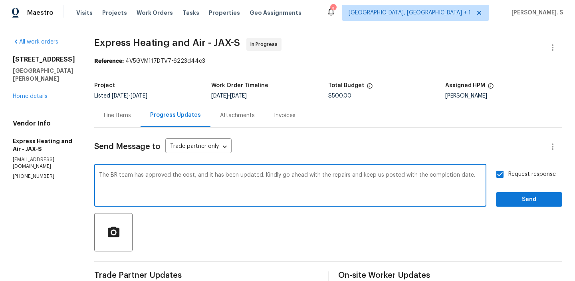
click at [396, 180] on textarea "The BR team has approved the cost, and it has been updated. Kindly go ahead wit…" at bounding box center [290, 186] width 383 height 28
type textarea "The BR team has approved the cost, and it has been updated. Kindly go ahead wit…"
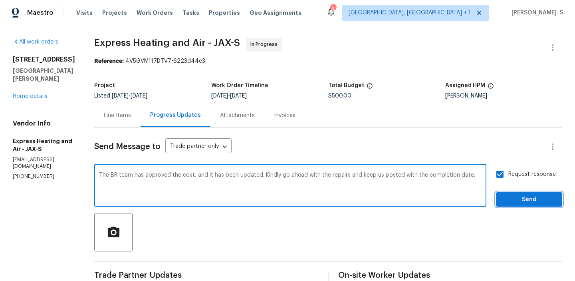
click at [534, 205] on button "Send" at bounding box center [529, 199] width 66 height 15
